Goal: Task Accomplishment & Management: Use online tool/utility

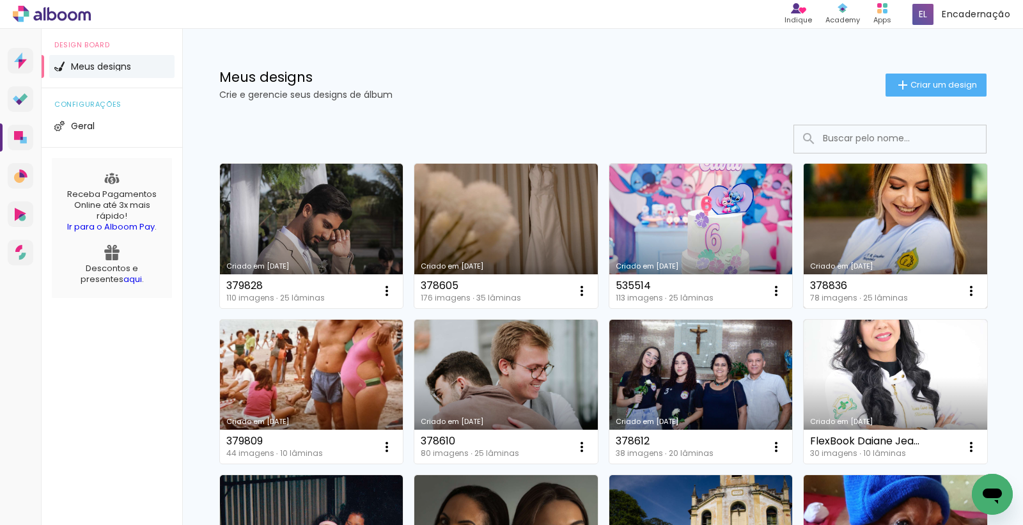
click at [804, 308] on link "Criado em [DATE]" at bounding box center [896, 236] width 184 height 145
